Goal: Find specific page/section: Find specific page/section

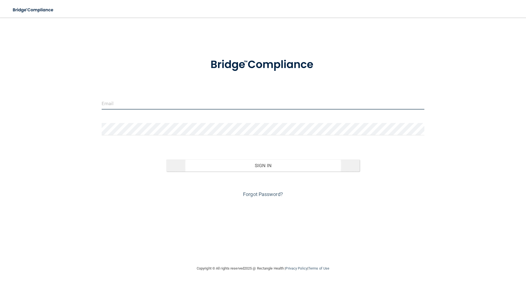
type input "[EMAIL_ADDRESS][DOMAIN_NAME]"
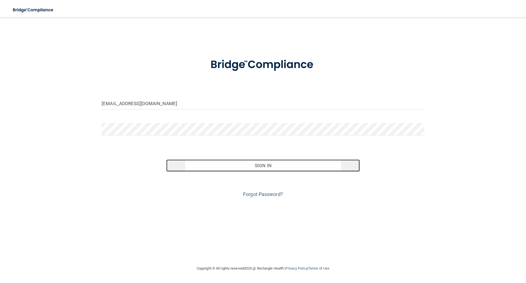
click at [268, 164] on button "Sign In" at bounding box center [263, 165] width 194 height 12
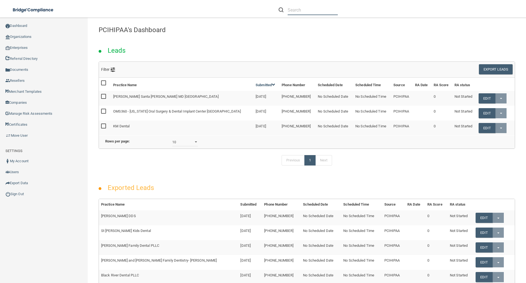
click at [296, 10] on input "text" at bounding box center [313, 10] width 50 height 10
type input "O"
type input "oms360 - parkway"
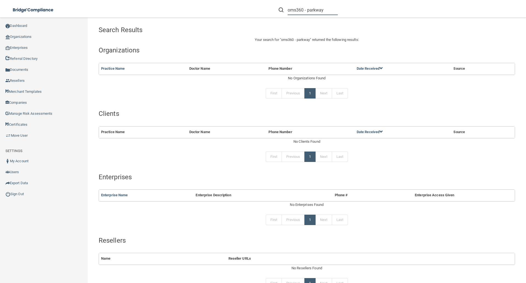
drag, startPoint x: 325, startPoint y: 11, endPoint x: 285, endPoint y: 12, distance: 40.6
click at [285, 12] on div "oms360 - parkway" at bounding box center [308, 10] width 59 height 10
click at [287, 11] on div at bounding box center [308, 10] width 59 height 10
paste input "CSAA PARKWAY"
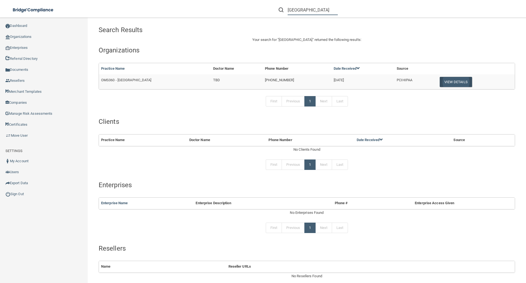
type input "CSAA PARKWAY"
click at [448, 81] on button "View Details" at bounding box center [456, 82] width 32 height 10
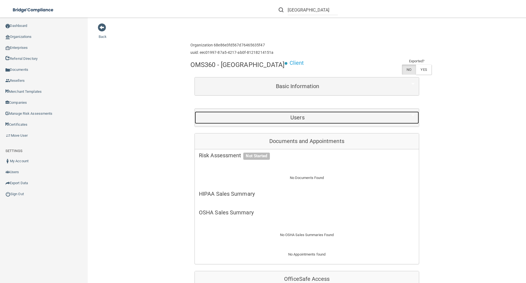
click at [300, 115] on h5 "Users" at bounding box center [297, 117] width 197 height 6
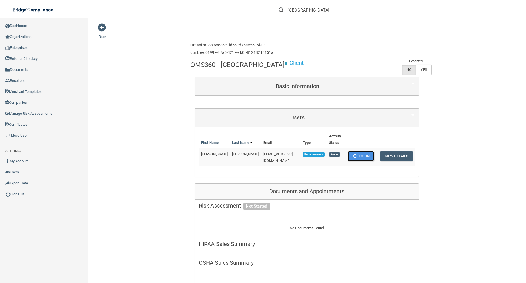
click at [361, 155] on button "Login" at bounding box center [361, 156] width 26 height 10
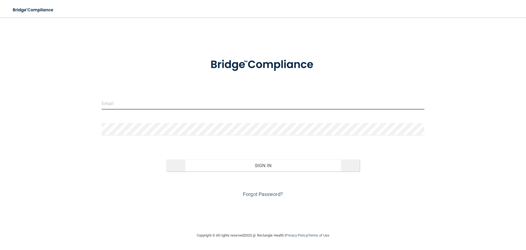
type input "[EMAIL_ADDRESS][DOMAIN_NAME]"
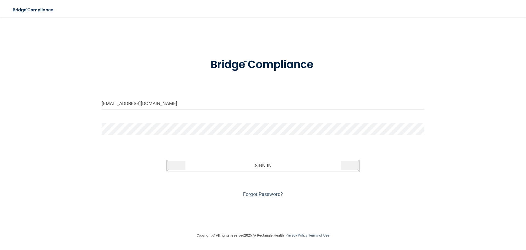
click at [272, 164] on button "Sign In" at bounding box center [263, 165] width 194 height 12
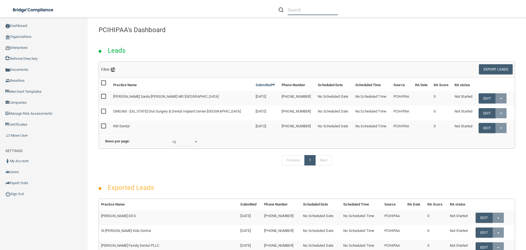
click at [295, 8] on input "text" at bounding box center [313, 10] width 50 height 10
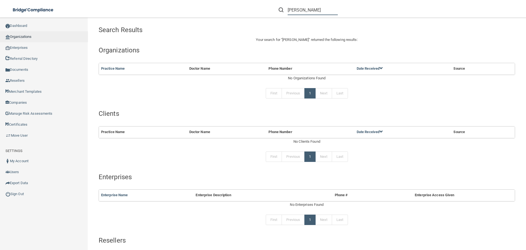
type input "[PERSON_NAME]"
click at [20, 34] on link "Organizations" at bounding box center [44, 36] width 88 height 11
click at [30, 36] on link "Organizations" at bounding box center [44, 36] width 88 height 11
click at [20, 25] on link "Dashboard" at bounding box center [44, 25] width 88 height 11
click at [19, 37] on link "Organizations" at bounding box center [44, 36] width 88 height 11
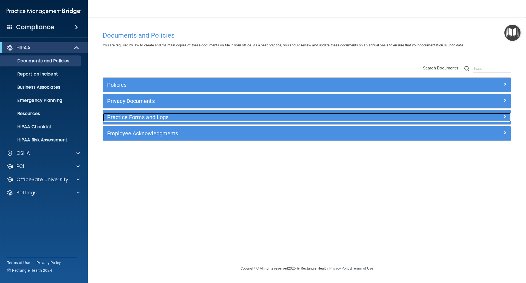
click at [130, 114] on h5 "Practice Forms and Logs" at bounding box center [256, 117] width 298 height 6
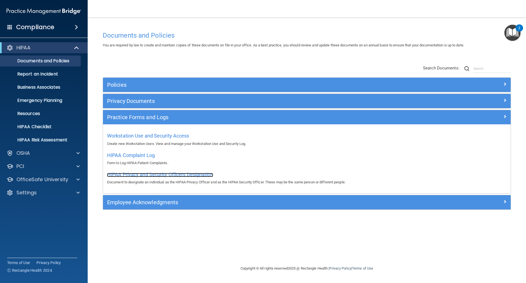
click at [150, 176] on span "HIPAA Privacy and Security Officers Designation" at bounding box center [160, 174] width 106 height 6
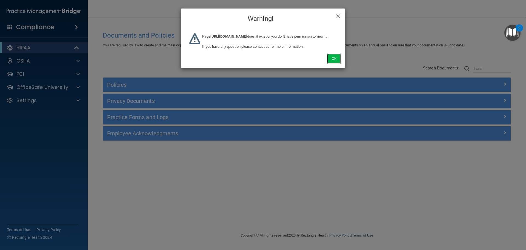
click at [332, 64] on button "Ok" at bounding box center [334, 58] width 14 height 10
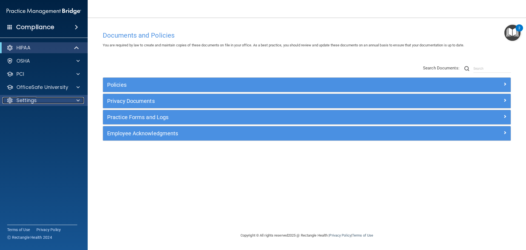
drag, startPoint x: 33, startPoint y: 100, endPoint x: 34, endPoint y: 104, distance: 3.8
click at [33, 100] on p "Settings" at bounding box center [26, 100] width 20 height 7
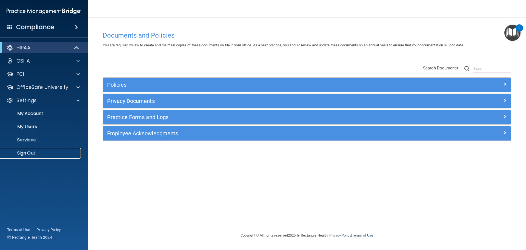
click at [27, 154] on p "Sign Out" at bounding box center [41, 152] width 75 height 5
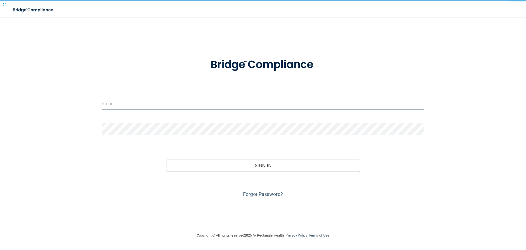
type input "[EMAIL_ADDRESS][DOMAIN_NAME]"
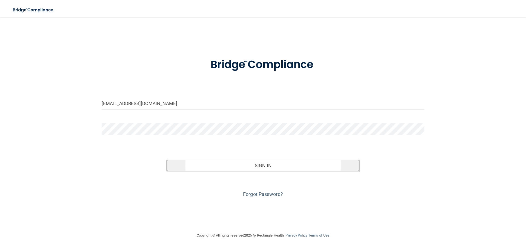
click at [263, 165] on button "Sign In" at bounding box center [263, 165] width 194 height 12
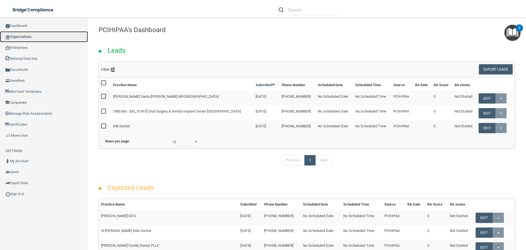
click at [24, 35] on link "Organizations" at bounding box center [44, 36] width 88 height 11
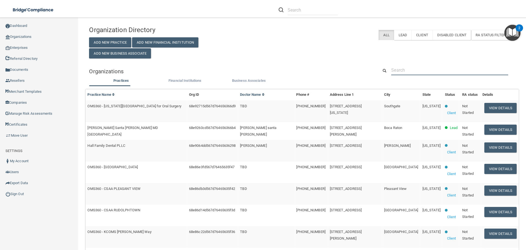
click at [397, 68] on input "text" at bounding box center [449, 70] width 117 height 10
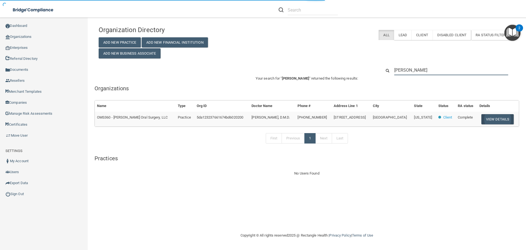
type input "donald philips"
click at [496, 119] on button "View Details" at bounding box center [498, 119] width 32 height 10
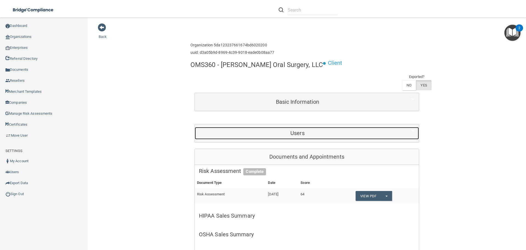
click at [299, 132] on h5 "Users" at bounding box center [297, 133] width 197 height 6
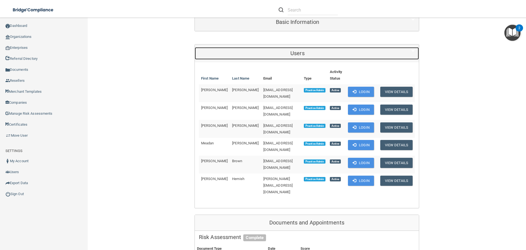
scroll to position [82, 0]
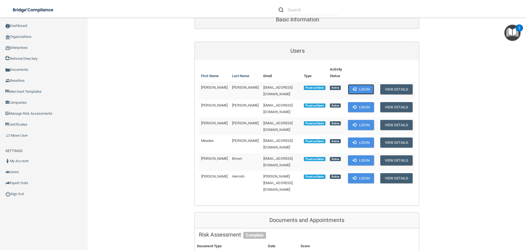
click at [366, 87] on button "Login" at bounding box center [361, 89] width 26 height 10
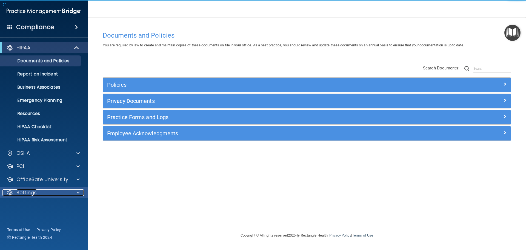
click at [34, 194] on p "Settings" at bounding box center [26, 192] width 20 height 7
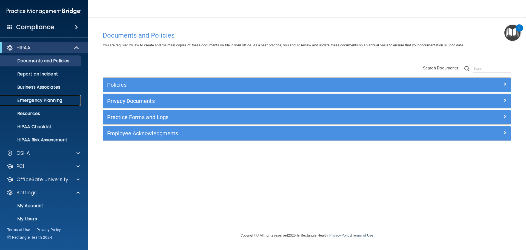
click at [51, 99] on p "Emergency Planning" at bounding box center [41, 100] width 75 height 5
